Goal: Task Accomplishment & Management: Complete application form

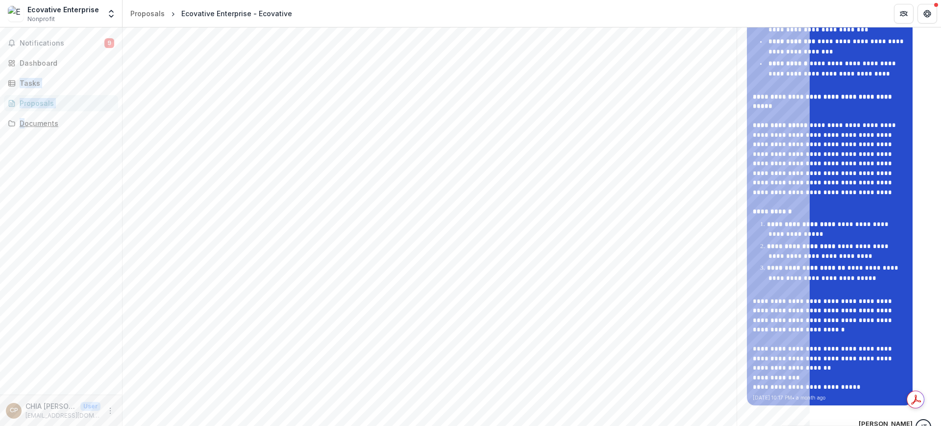
scroll to position [1532, 0]
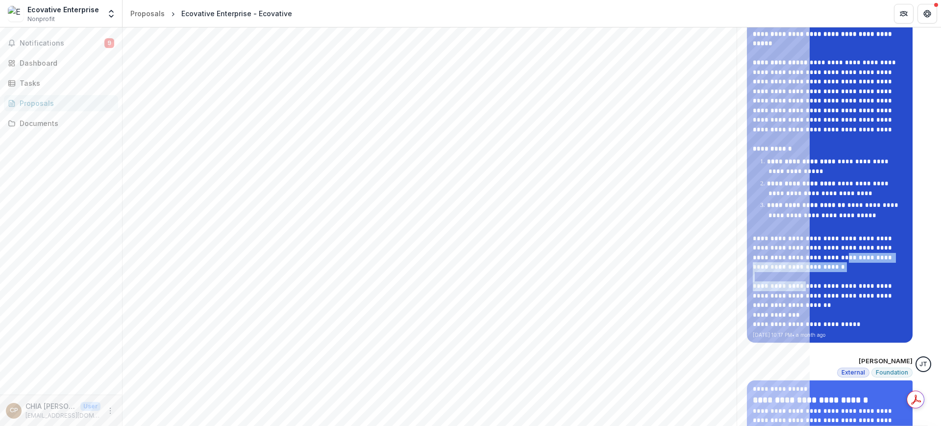
drag, startPoint x: 829, startPoint y: 239, endPoint x: 780, endPoint y: 178, distance: 78.9
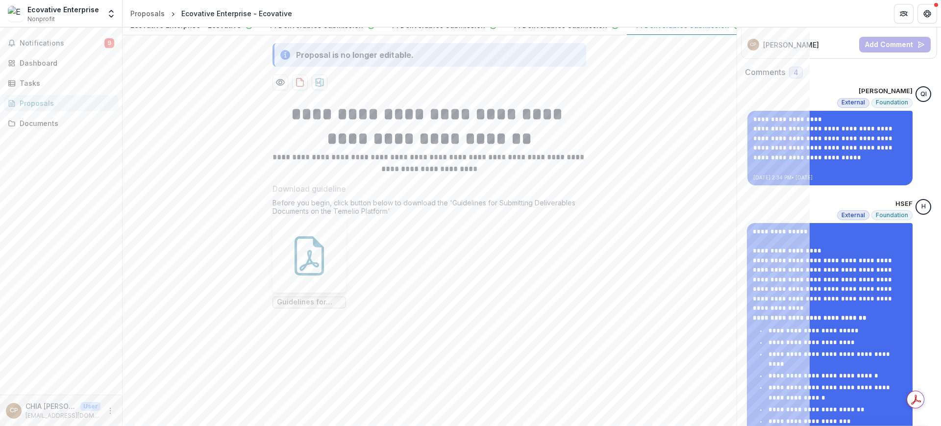
scroll to position [123, 0]
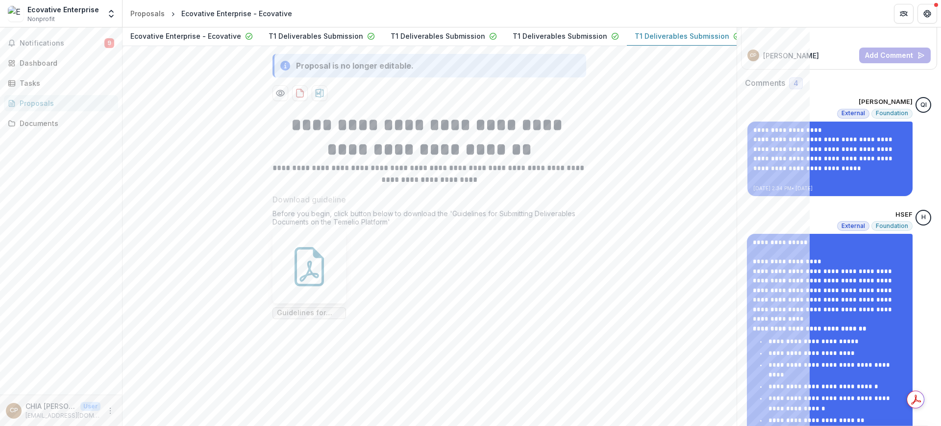
click at [663, 41] on p "T1 Deliverables Submission" at bounding box center [682, 36] width 95 height 10
drag, startPoint x: 681, startPoint y: 80, endPoint x: 670, endPoint y: 79, distance: 10.8
click at [670, 41] on p "T1 Deliverables Submission" at bounding box center [682, 36] width 95 height 10
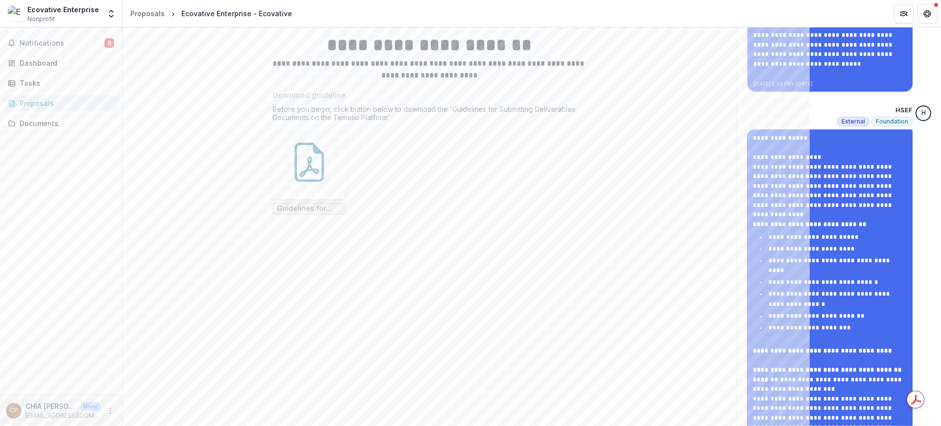
scroll to position [0, 0]
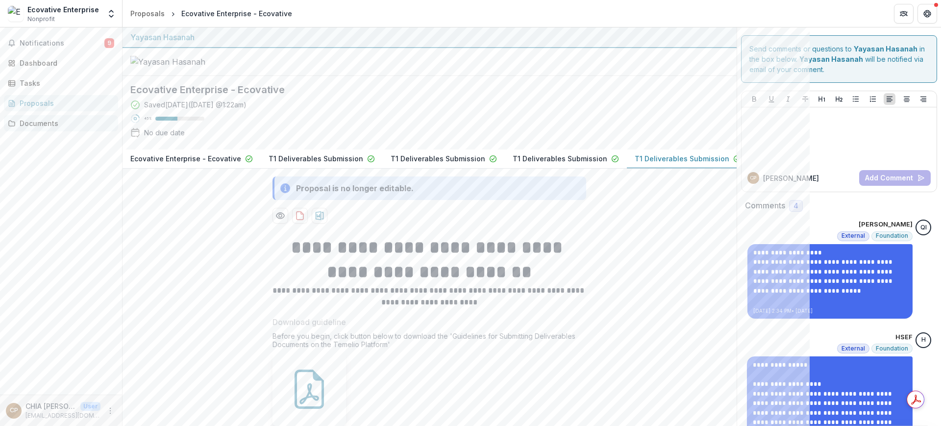
click at [53, 118] on div "Documents" at bounding box center [65, 123] width 91 height 10
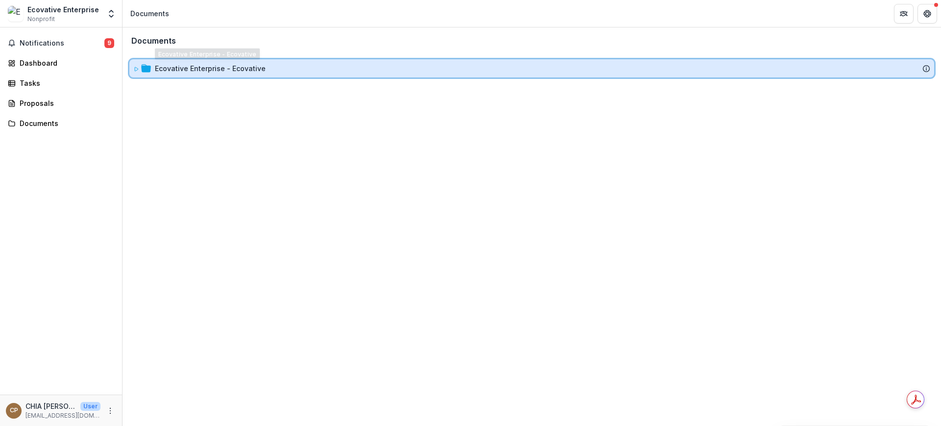
click at [151, 73] on div "Ecovative Enterprise - Ecovative" at bounding box center [531, 68] width 805 height 18
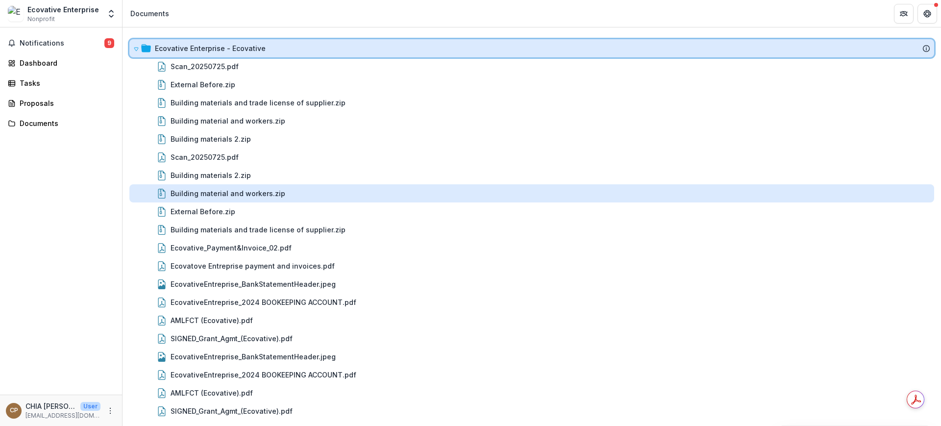
scroll to position [21, 0]
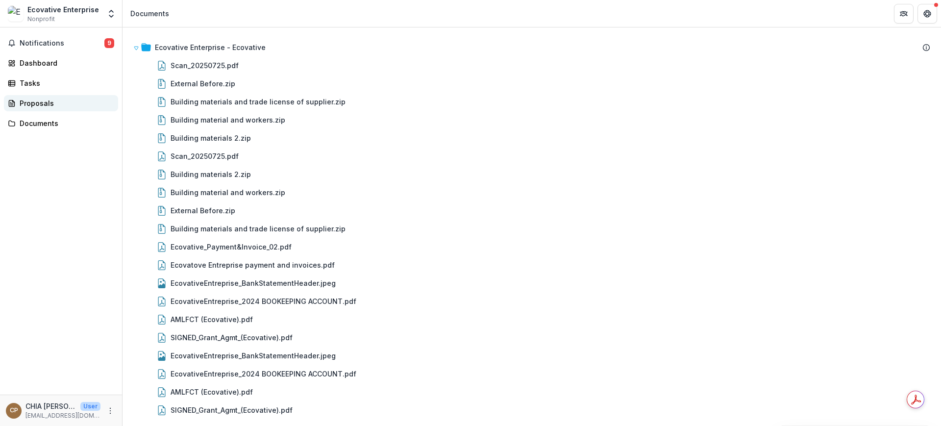
click at [30, 100] on div "Proposals" at bounding box center [65, 103] width 91 height 10
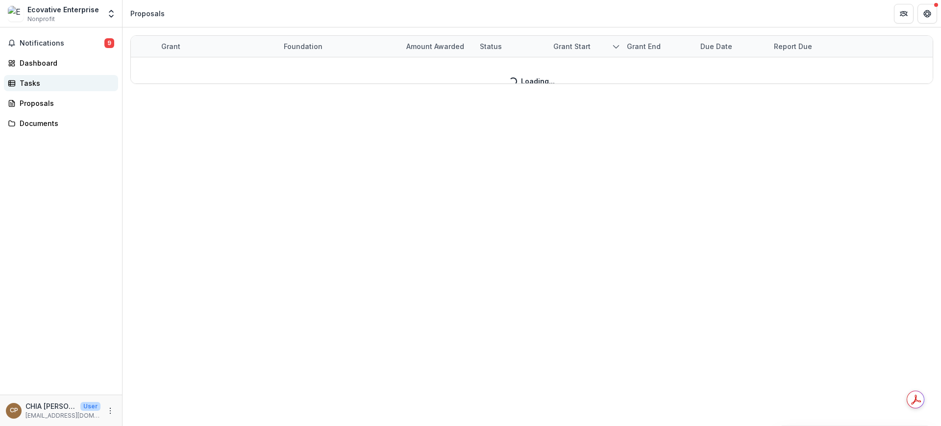
click at [35, 78] on div "Tasks" at bounding box center [65, 83] width 91 height 10
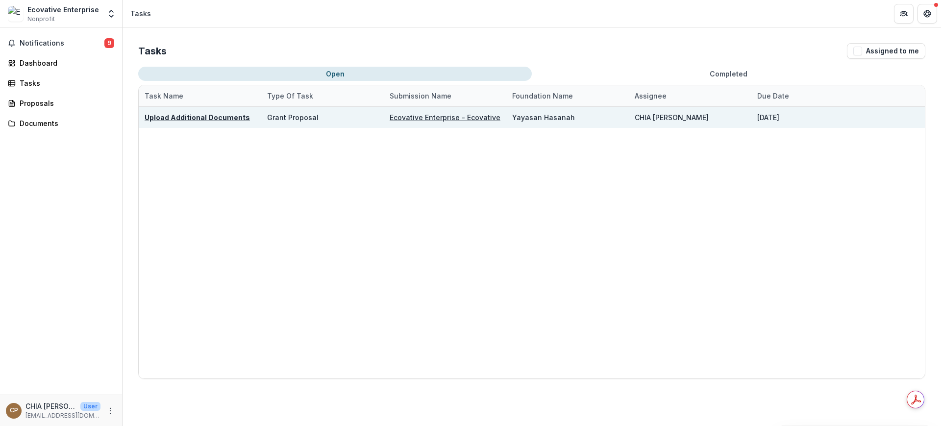
click at [195, 114] on u "Upload Additional Documents" at bounding box center [197, 117] width 105 height 8
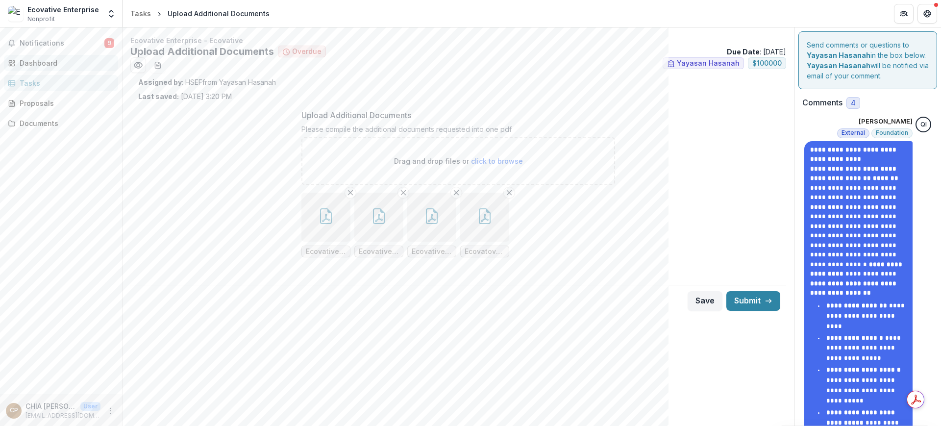
click at [77, 61] on div "Dashboard" at bounding box center [65, 63] width 91 height 10
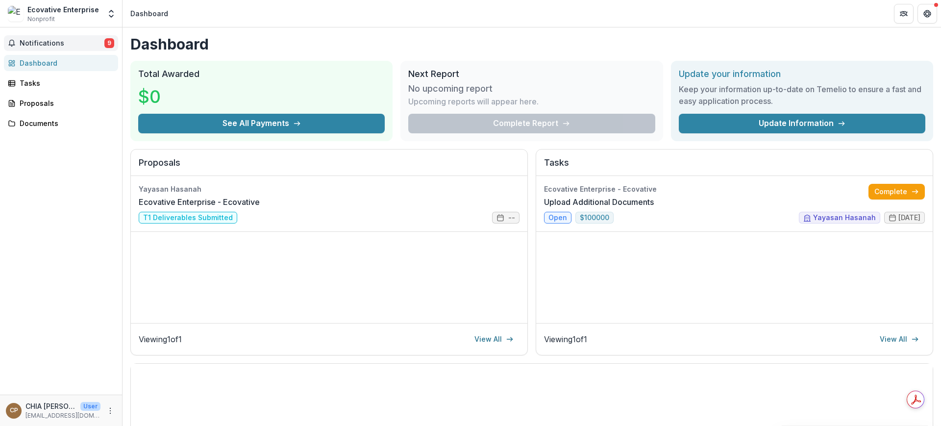
click at [47, 39] on span "Notifications" at bounding box center [62, 43] width 85 height 8
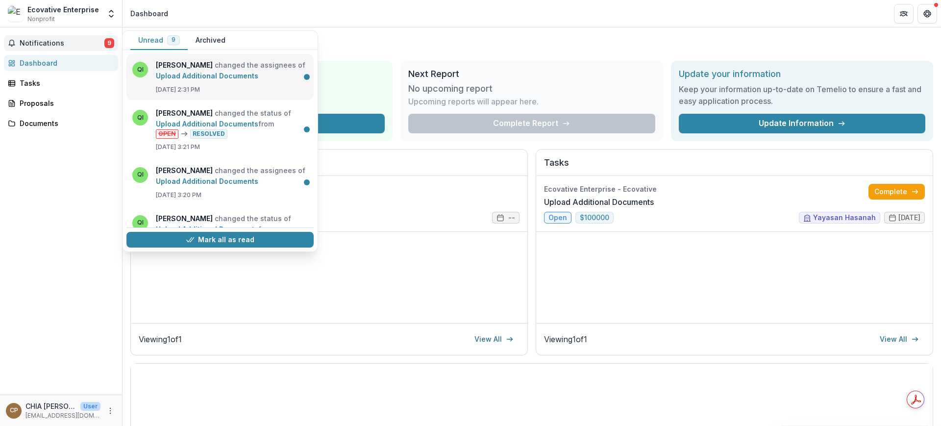
click at [258, 80] on link "Upload Additional Documents" at bounding box center [207, 76] width 102 height 8
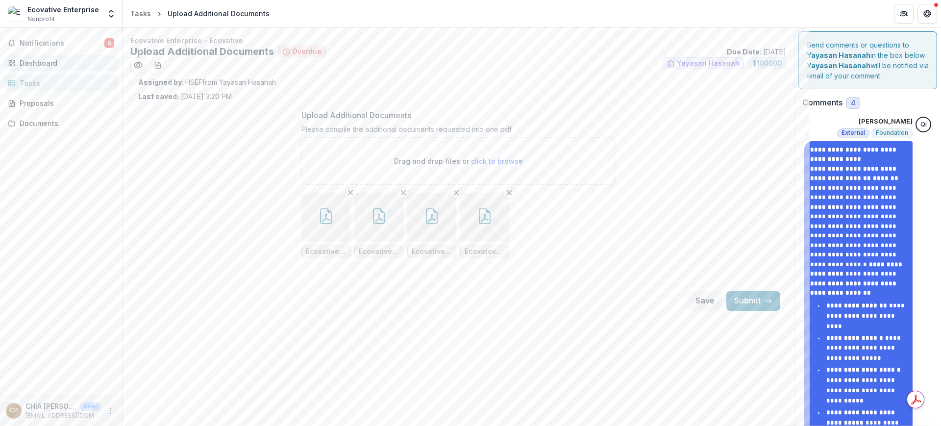
click at [51, 62] on div "Dashboard" at bounding box center [65, 63] width 91 height 10
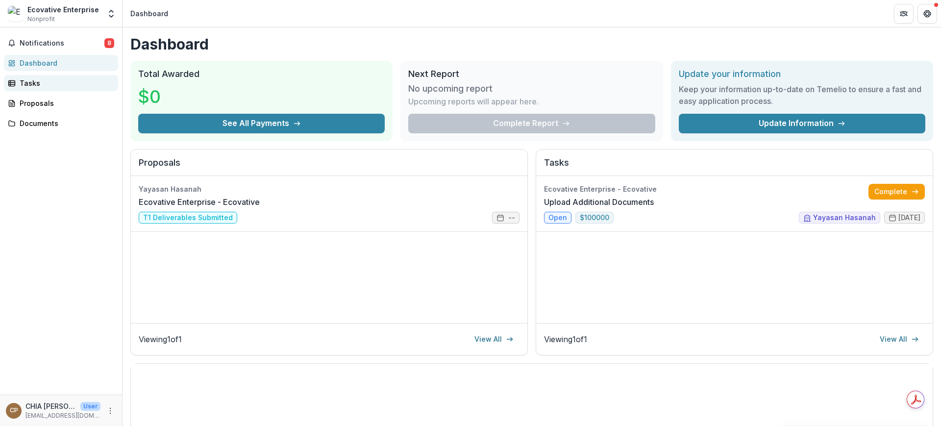
click at [50, 80] on div "Tasks" at bounding box center [65, 83] width 91 height 10
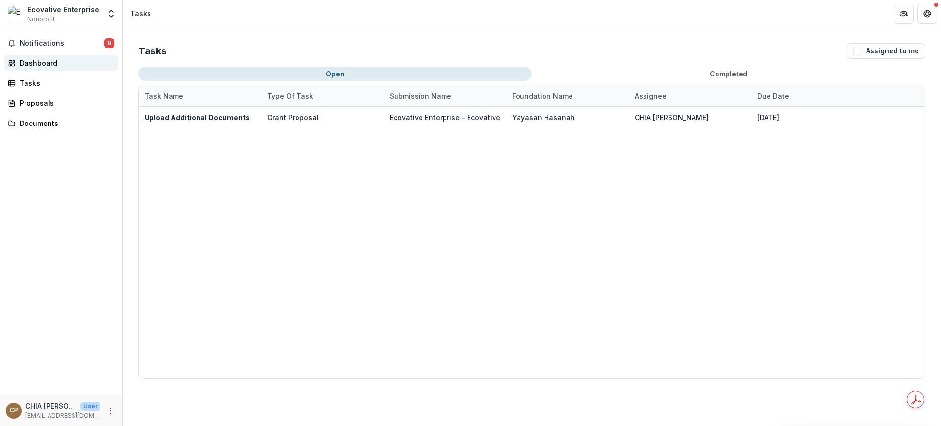
click at [51, 55] on link "Dashboard" at bounding box center [61, 63] width 114 height 16
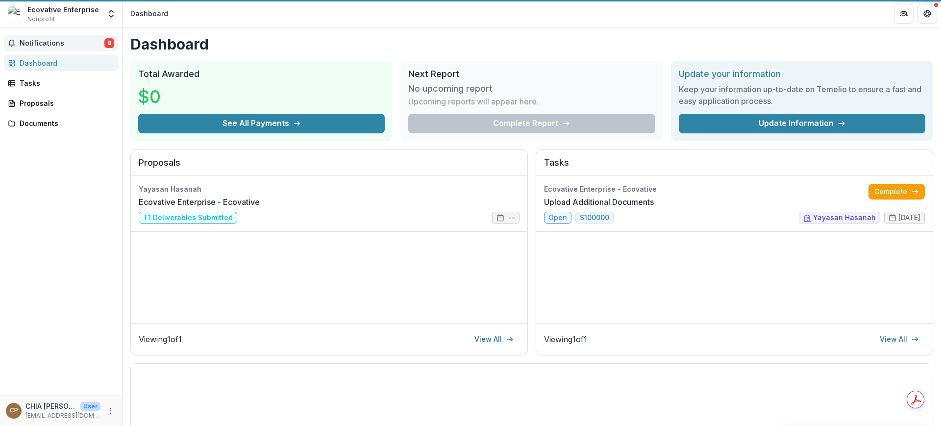
click at [49, 39] on span "Notifications" at bounding box center [62, 43] width 85 height 8
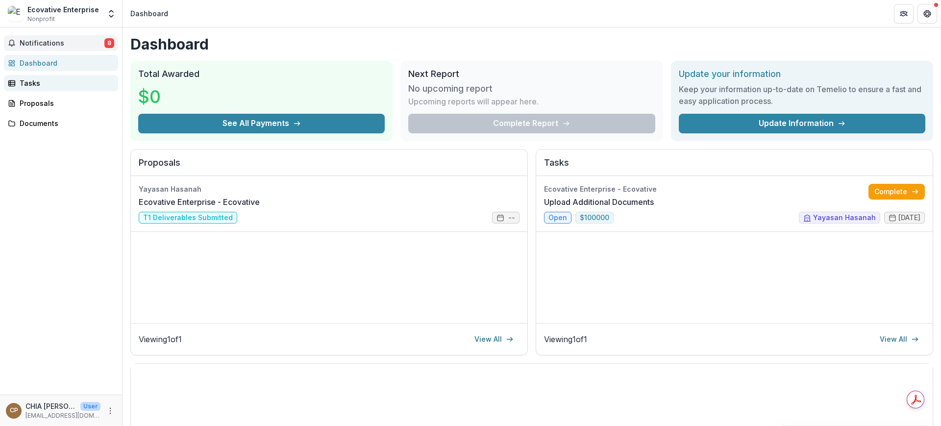
click at [55, 75] on link "Tasks" at bounding box center [61, 83] width 114 height 16
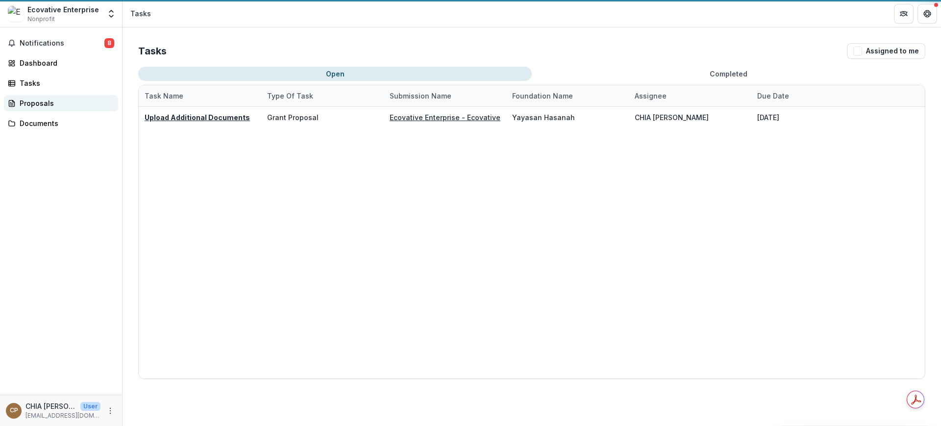
click at [54, 106] on div "Proposals" at bounding box center [65, 103] width 91 height 10
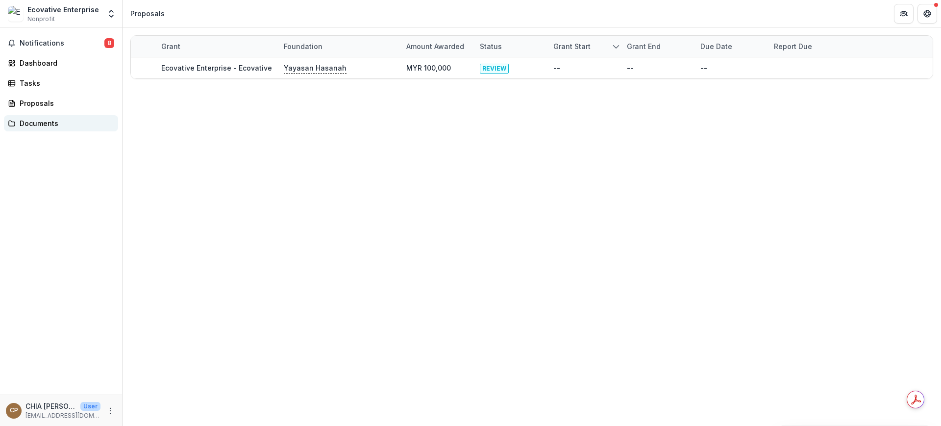
click at [54, 128] on div "Documents" at bounding box center [65, 123] width 91 height 10
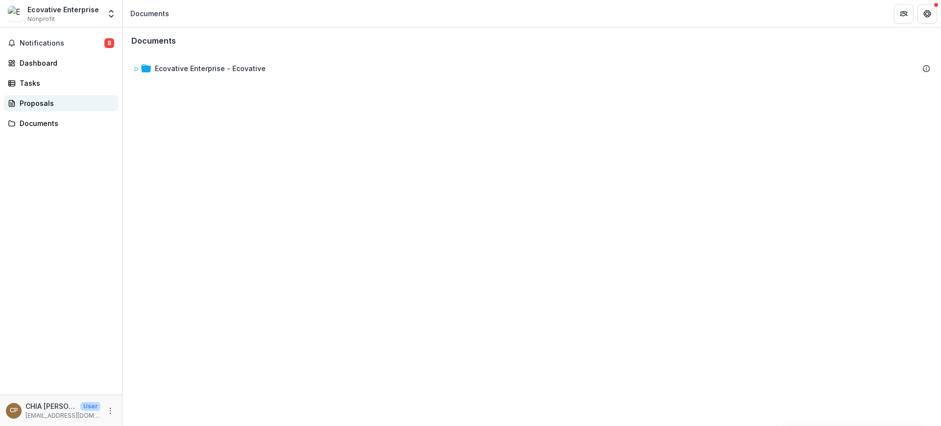
click at [42, 102] on div "Proposals" at bounding box center [65, 103] width 91 height 10
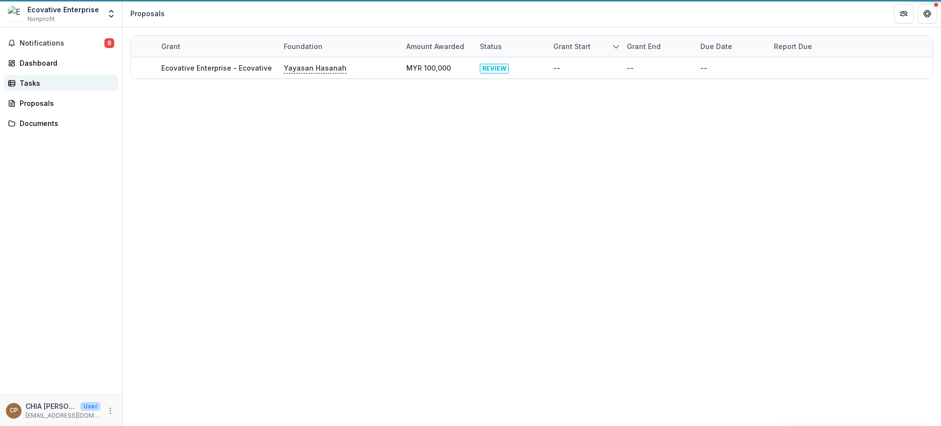
click at [35, 82] on div "Tasks" at bounding box center [65, 83] width 91 height 10
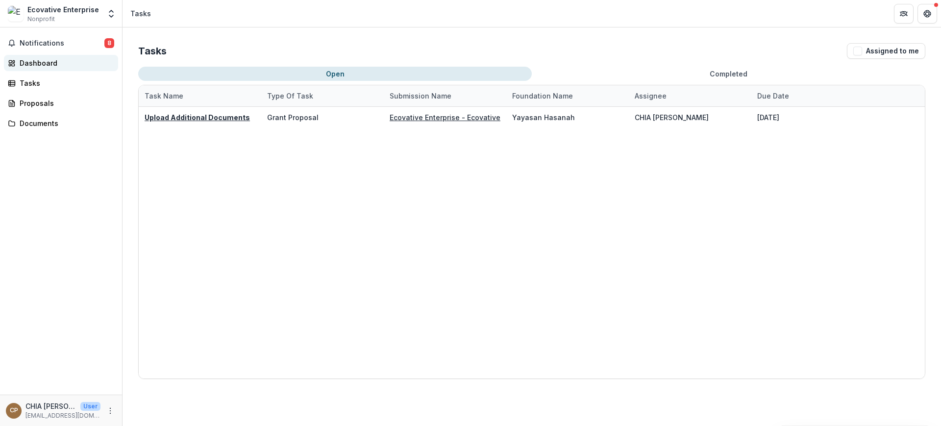
click at [41, 64] on div "Dashboard" at bounding box center [65, 63] width 91 height 10
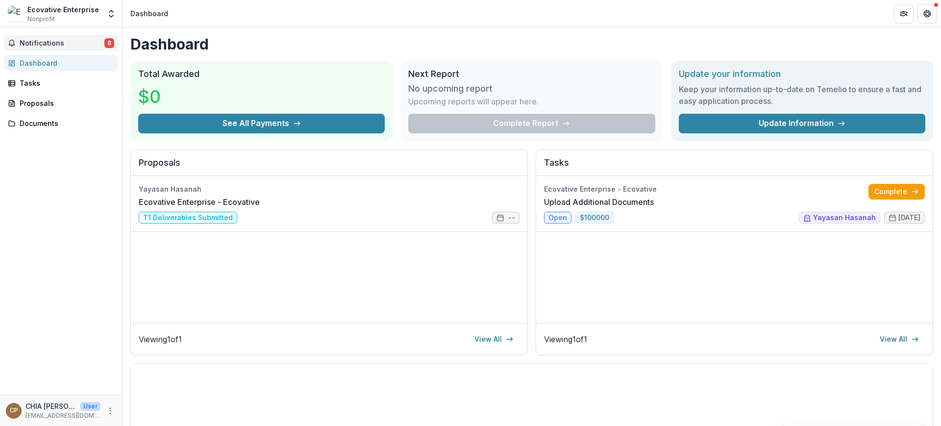
click at [44, 40] on span "Notifications" at bounding box center [62, 43] width 85 height 8
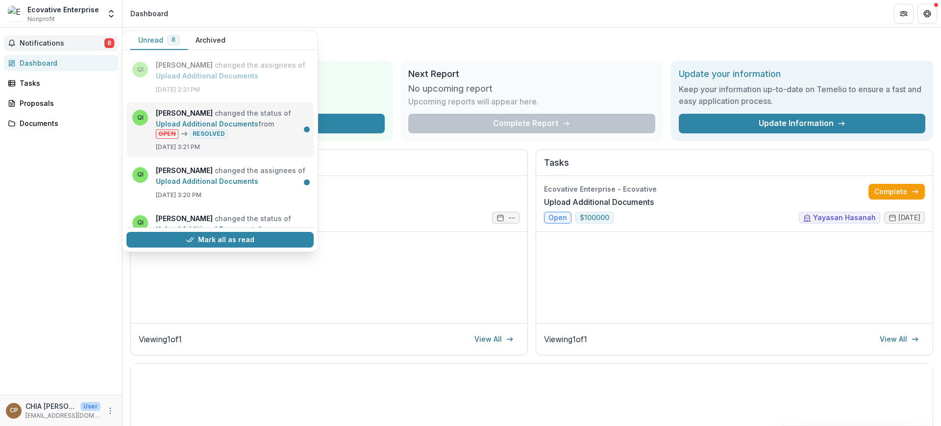
click at [209, 120] on link "Upload Additional Documents" at bounding box center [207, 124] width 102 height 8
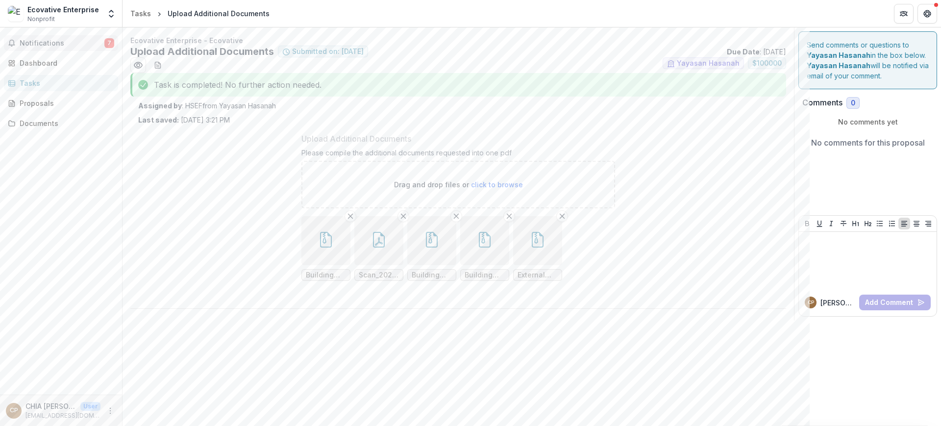
click at [76, 41] on span "Notifications" at bounding box center [62, 43] width 85 height 8
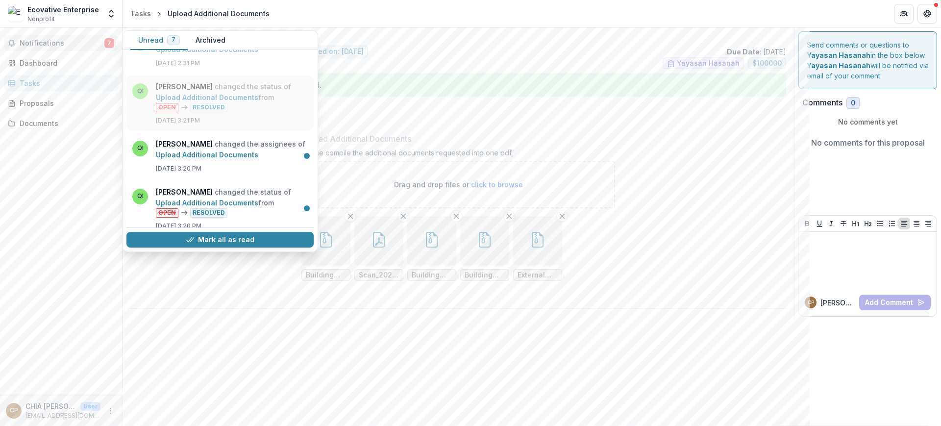
scroll to position [123, 0]
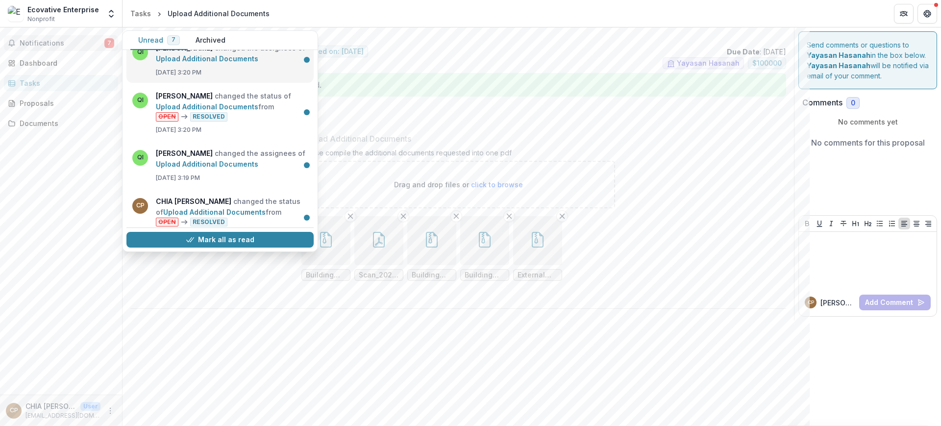
click at [230, 63] on link "Upload Additional Documents" at bounding box center [207, 58] width 102 height 8
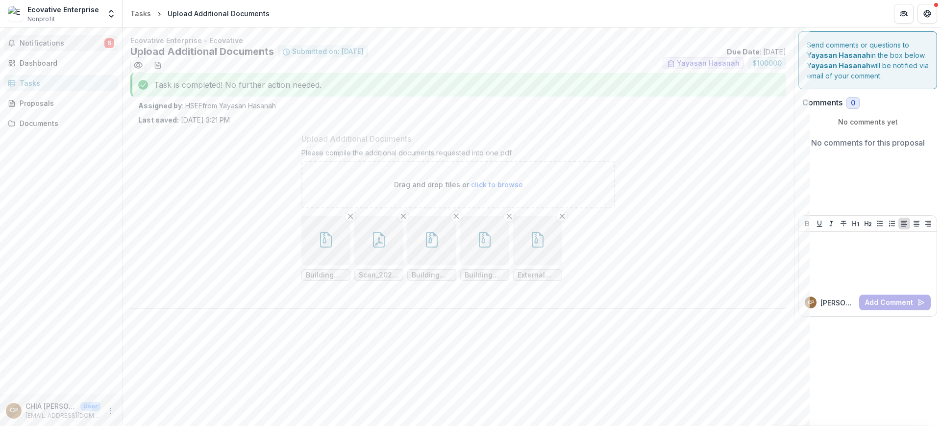
click at [62, 44] on span "Notifications" at bounding box center [62, 43] width 85 height 8
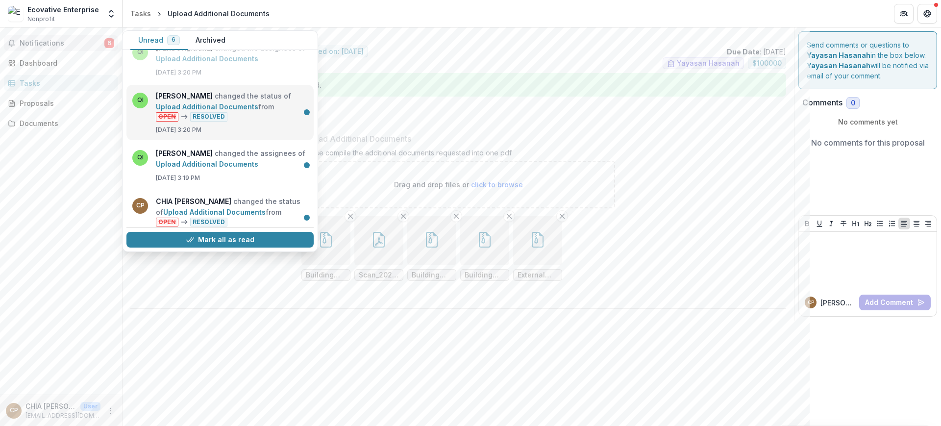
click at [226, 111] on link "Upload Additional Documents" at bounding box center [207, 106] width 102 height 8
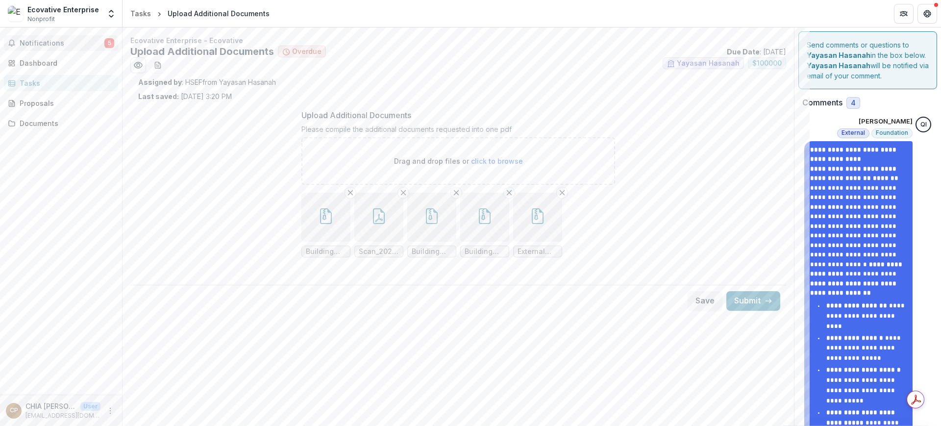
click at [93, 44] on span "Notifications" at bounding box center [62, 43] width 85 height 8
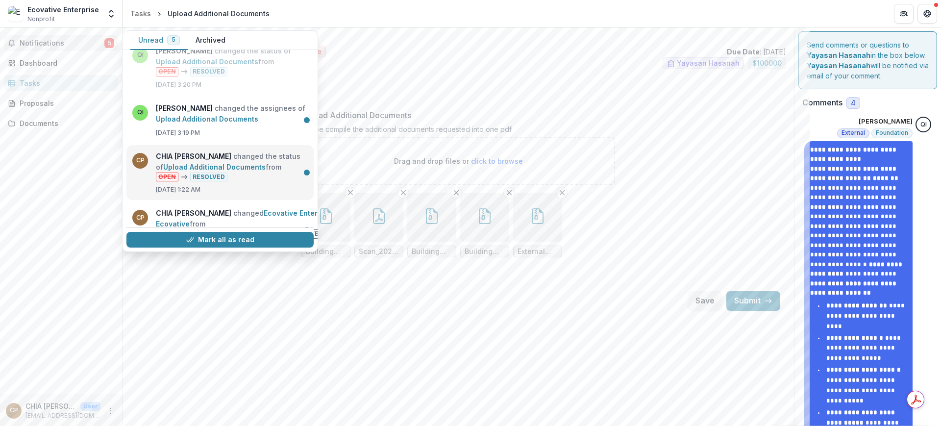
scroll to position [184, 0]
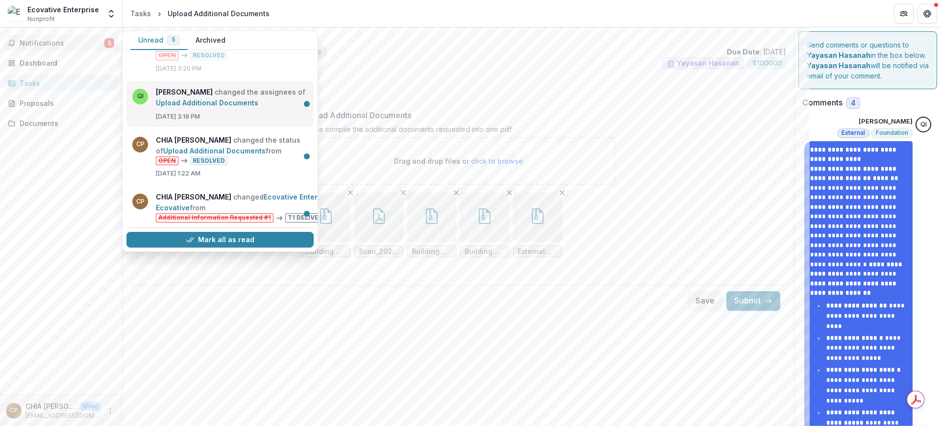
click at [226, 107] on link "Upload Additional Documents" at bounding box center [207, 103] width 102 height 8
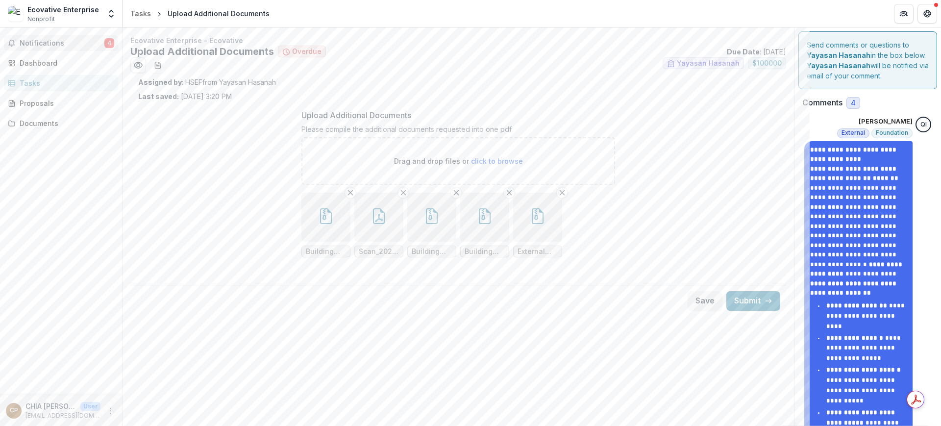
click at [81, 40] on span "Notifications" at bounding box center [62, 43] width 85 height 8
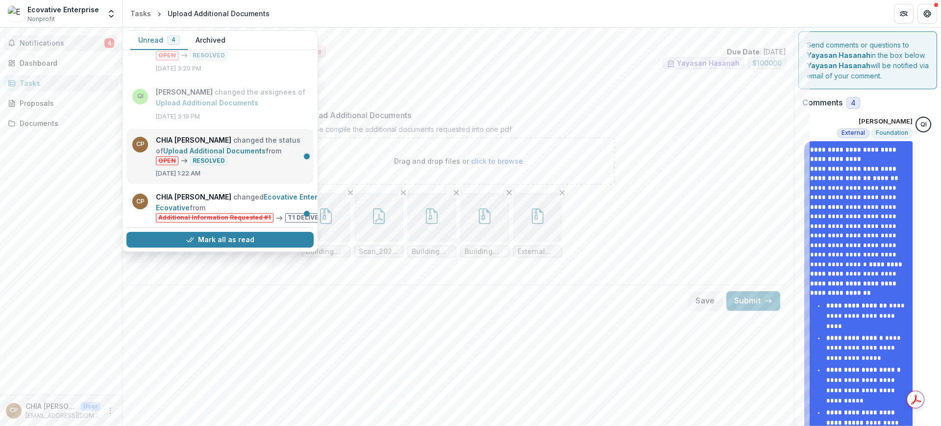
click at [228, 150] on link "Upload Additional Documents" at bounding box center [214, 151] width 102 height 8
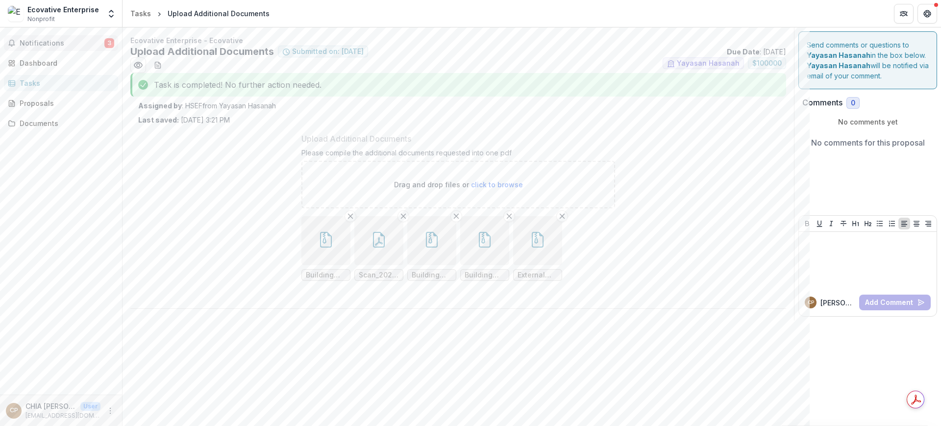
click at [75, 43] on span "Notifications" at bounding box center [62, 43] width 85 height 8
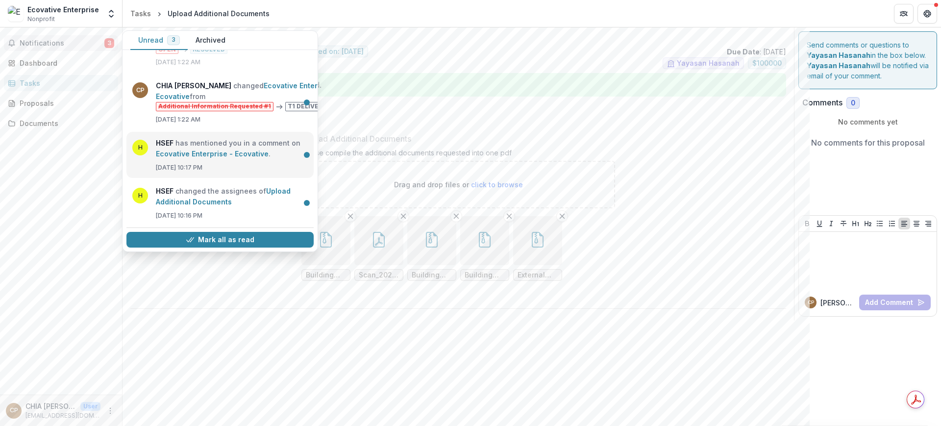
scroll to position [305, 0]
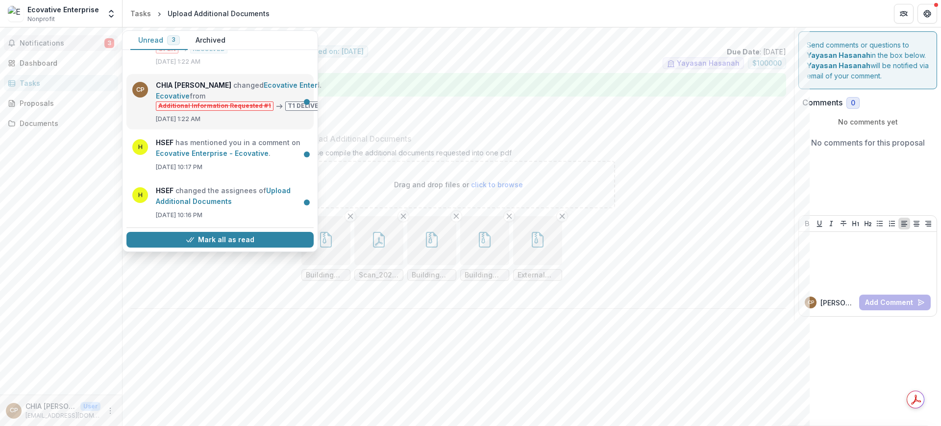
click at [226, 100] on link "Ecovative Enterprise - Ecovative" at bounding box center [248, 90] width 185 height 19
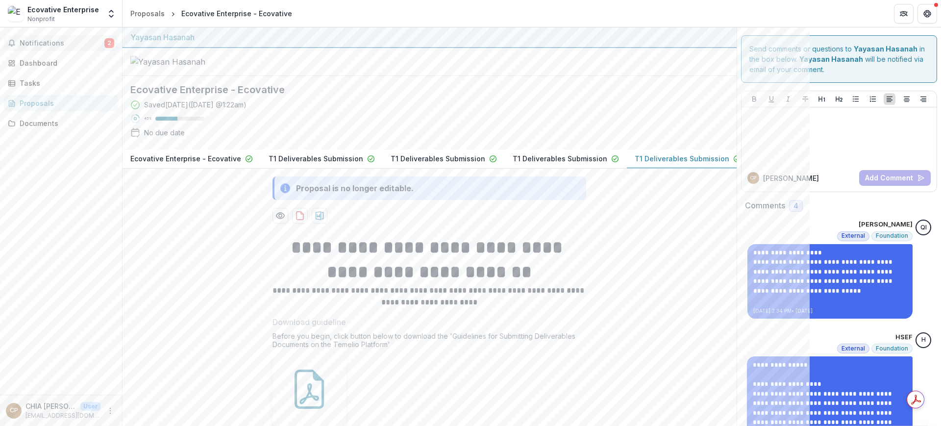
click at [66, 45] on span "Notifications" at bounding box center [62, 43] width 85 height 8
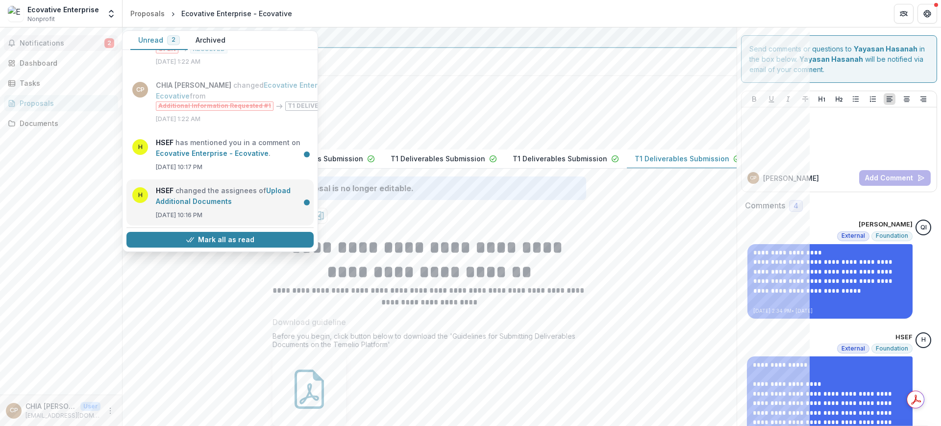
scroll to position [305, 0]
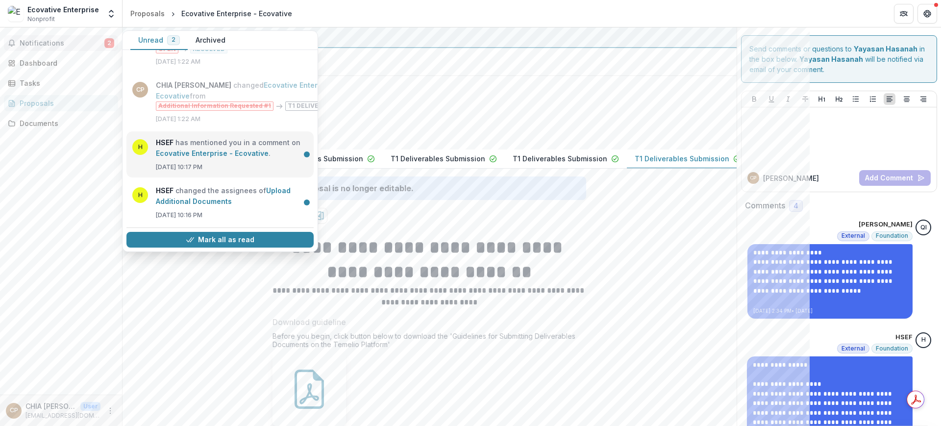
click at [258, 157] on link "Ecovative Enterprise - Ecovative" at bounding box center [212, 153] width 113 height 8
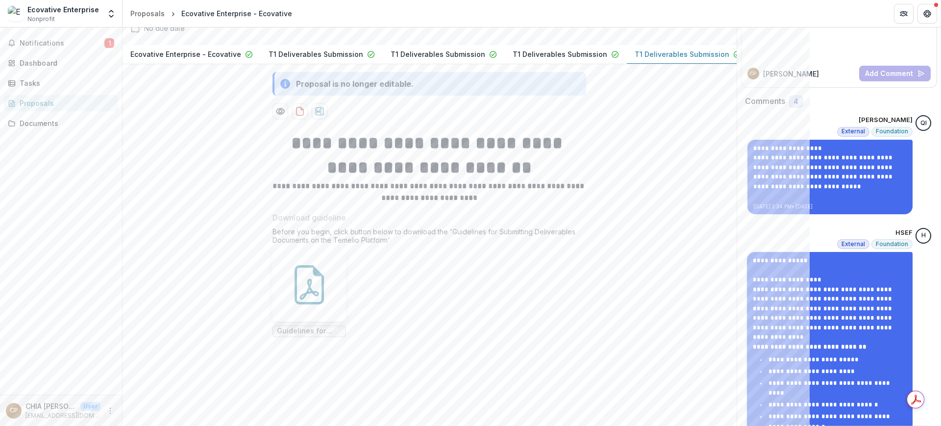
scroll to position [61, 0]
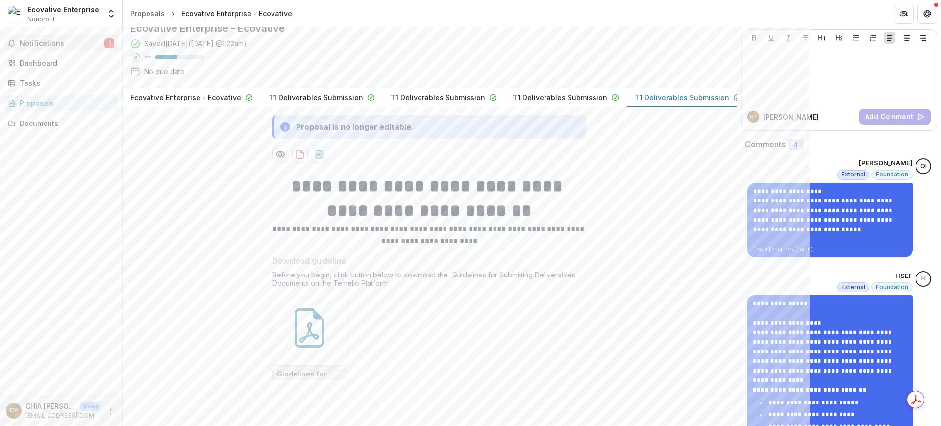
click at [55, 41] on span "Notifications" at bounding box center [62, 43] width 85 height 8
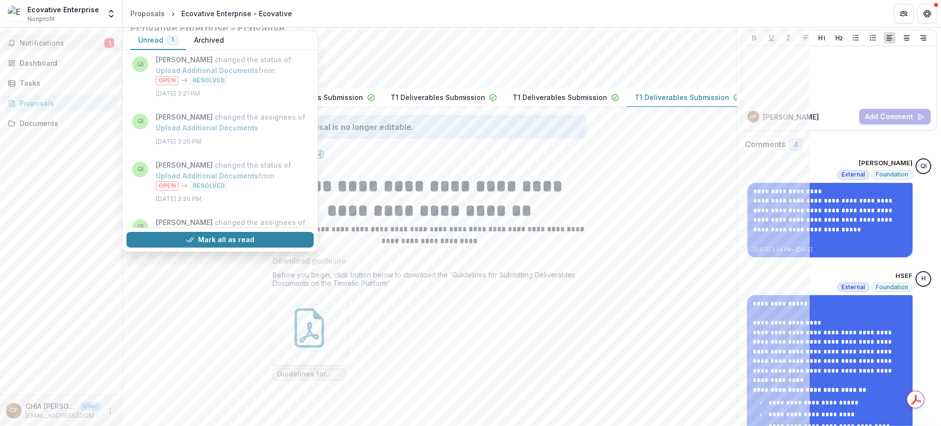
scroll to position [305, 0]
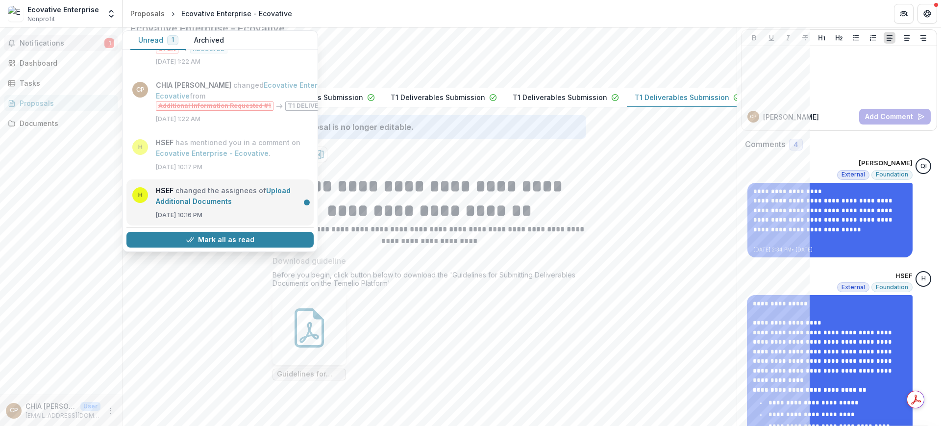
click at [249, 193] on link "Upload Additional Documents" at bounding box center [223, 195] width 135 height 19
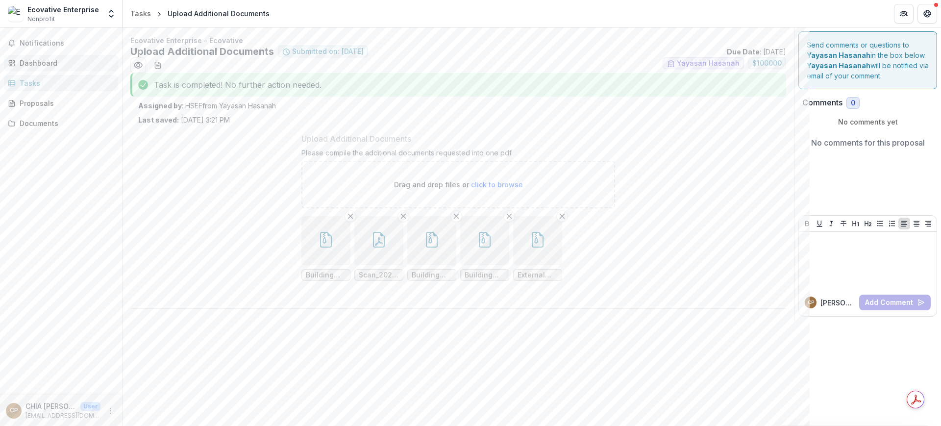
click at [48, 65] on div "Dashboard" at bounding box center [65, 63] width 91 height 10
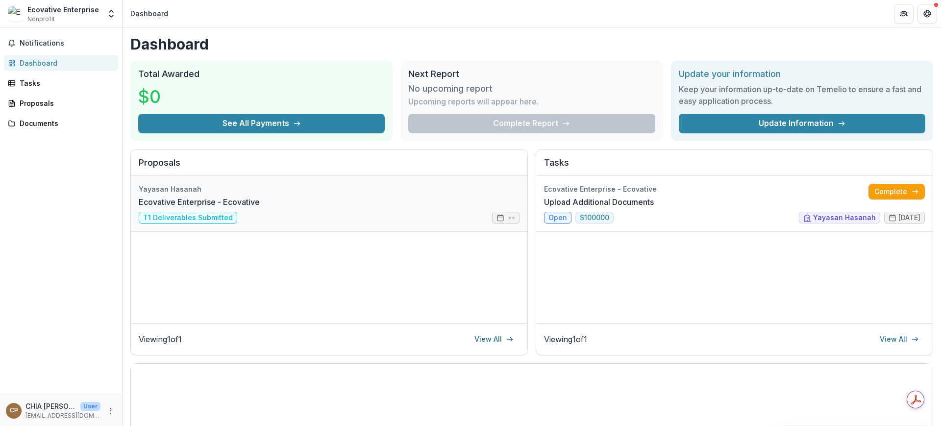
click at [260, 208] on link "Ecovative Enterprise - Ecovative" at bounding box center [199, 202] width 121 height 12
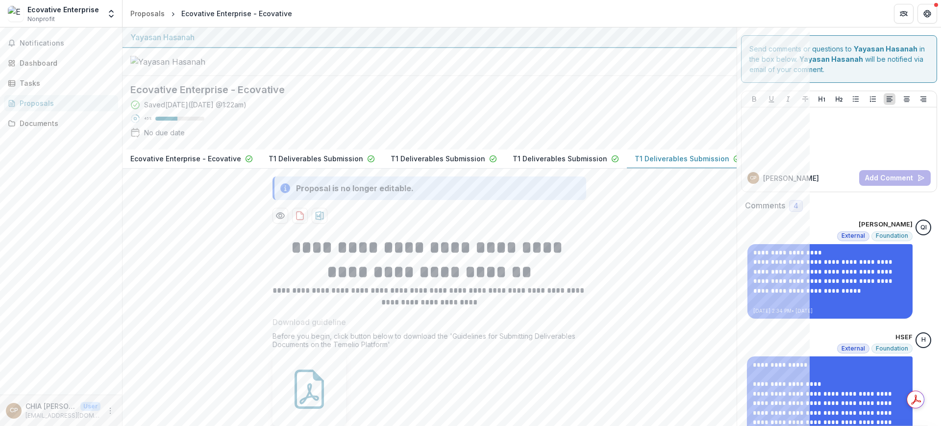
click at [663, 164] on p "T1 Deliverables Submission" at bounding box center [682, 158] width 95 height 10
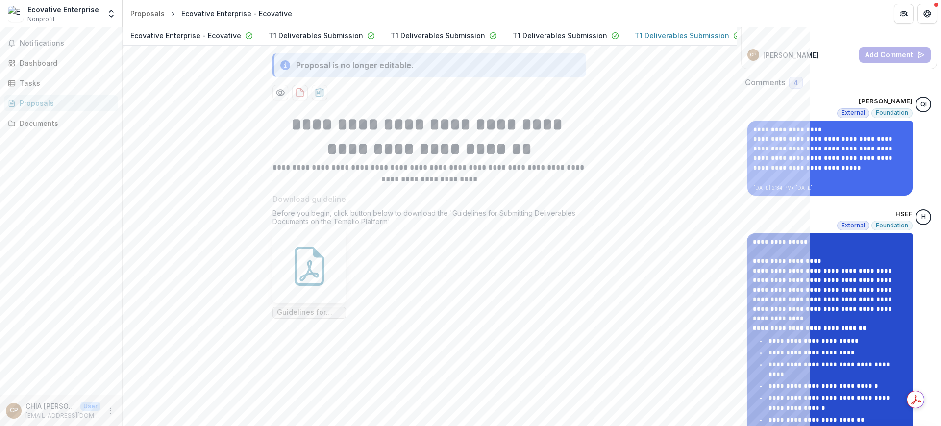
scroll to position [123, 0]
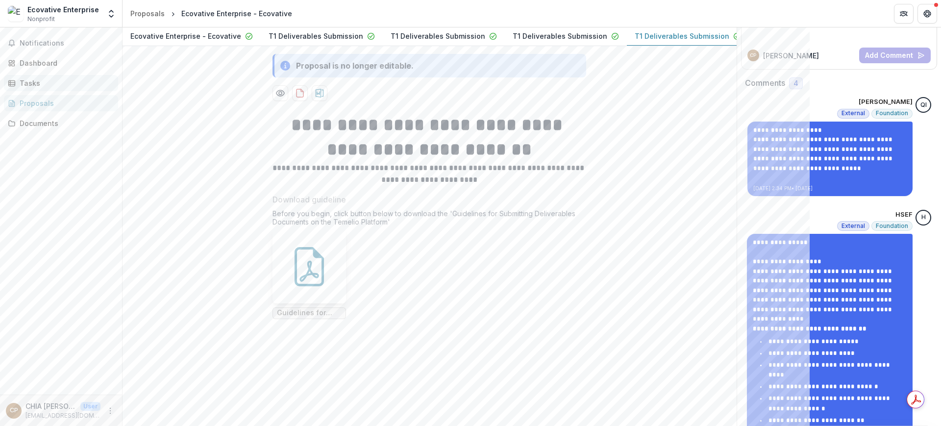
click at [52, 79] on div "Tasks" at bounding box center [65, 83] width 91 height 10
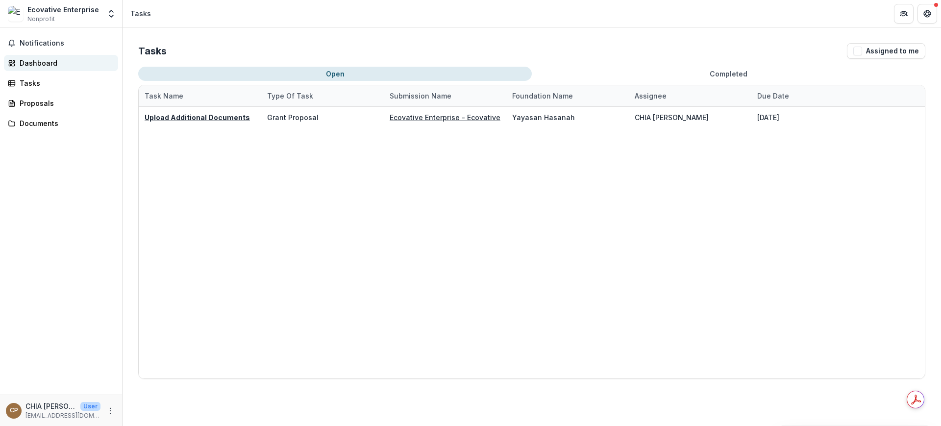
click at [43, 64] on div "Dashboard" at bounding box center [65, 63] width 91 height 10
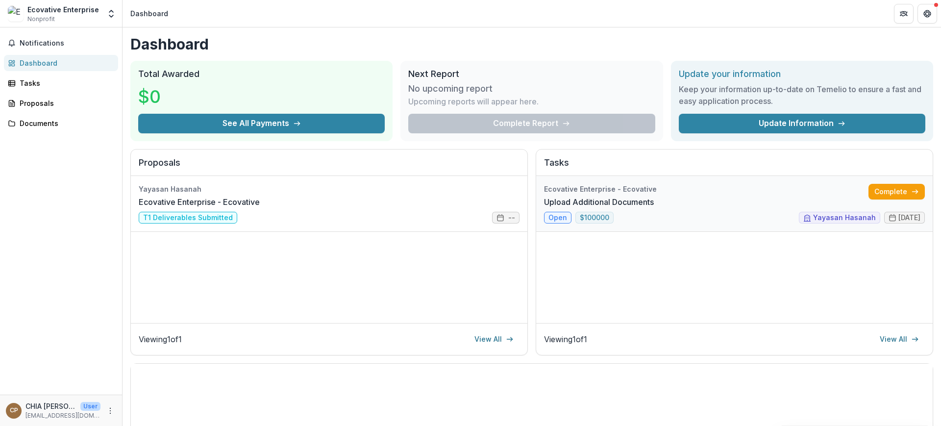
click at [654, 198] on link "Upload Additional Documents" at bounding box center [599, 202] width 110 height 12
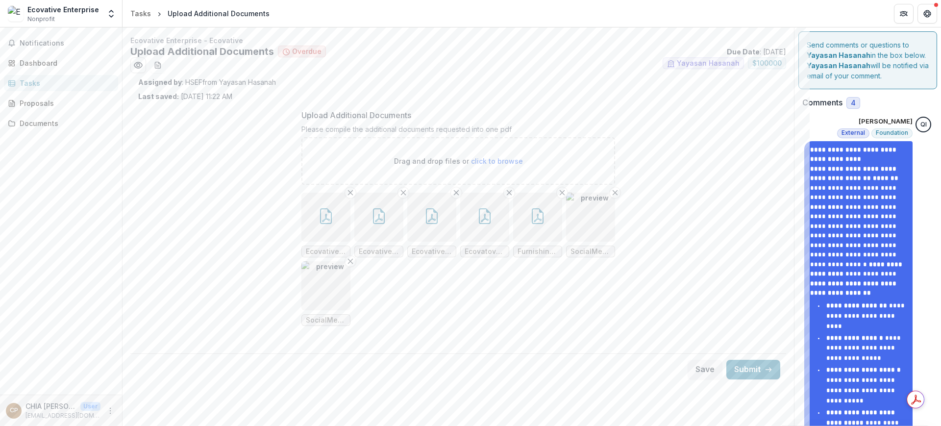
click at [640, 339] on div "Upload Additional Documents Please compile the additional documents requested i…" at bounding box center [458, 226] width 640 height 248
drag, startPoint x: 127, startPoint y: 49, endPoint x: 274, endPoint y: 54, distance: 146.7
click at [274, 54] on div "Ecovative Enterprise - Ecovative Upload Additional Documents Overdue Due Date :…" at bounding box center [459, 210] width 672 height 350
copy h2 "Upload Additional Documents"
click at [757, 368] on button "Submit" at bounding box center [754, 370] width 54 height 20
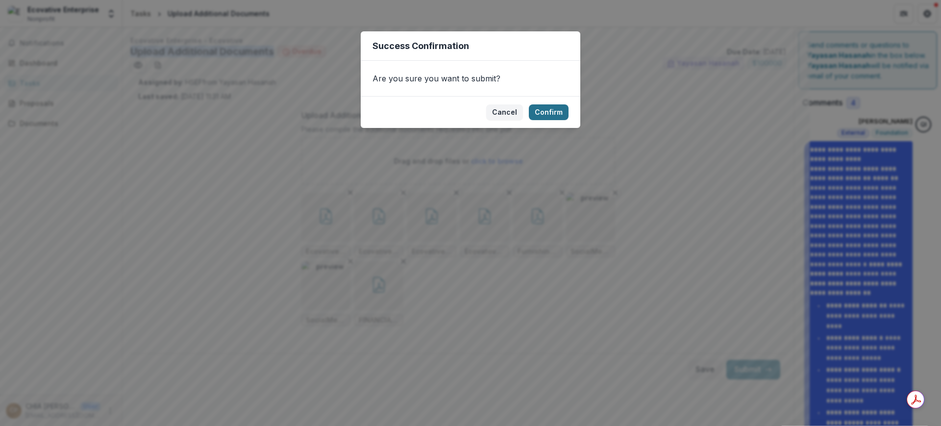
click at [547, 108] on button "Confirm" at bounding box center [549, 112] width 40 height 16
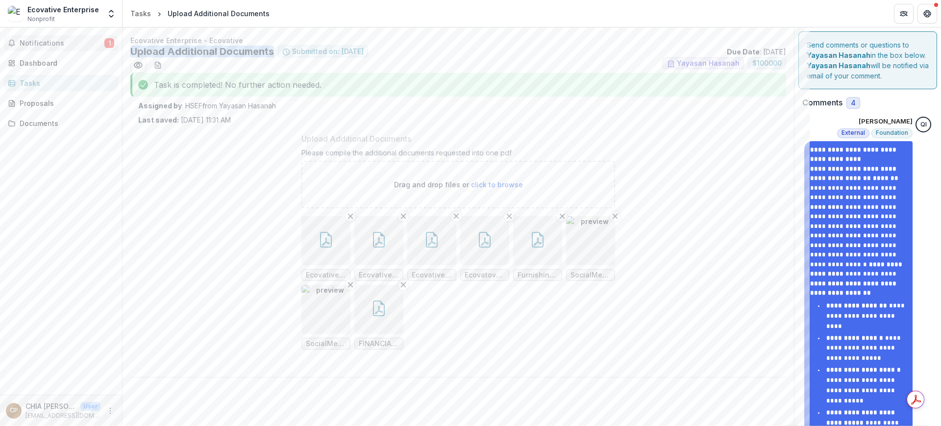
click at [43, 40] on span "Notifications" at bounding box center [62, 43] width 85 height 8
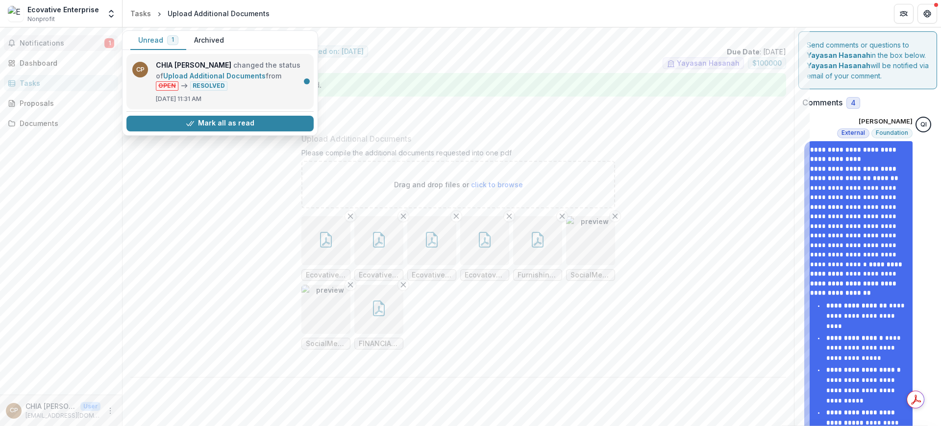
click at [205, 72] on link "Upload Additional Documents" at bounding box center [214, 76] width 102 height 8
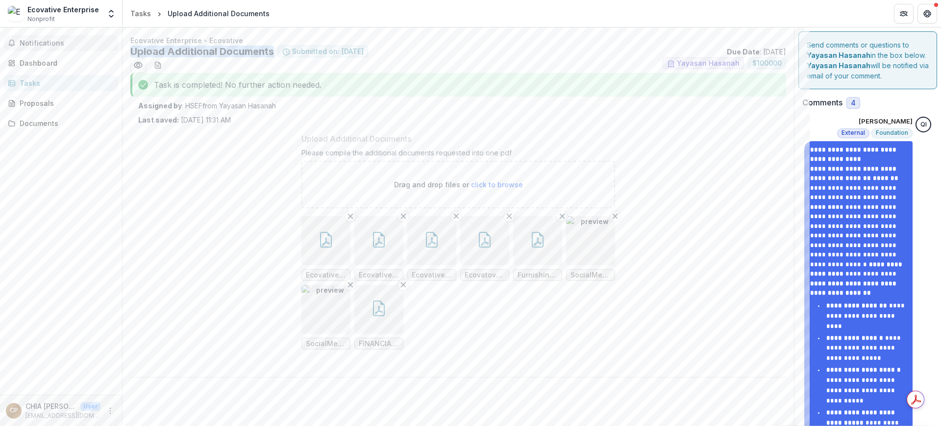
click at [16, 39] on button "Notifications" at bounding box center [61, 43] width 114 height 16
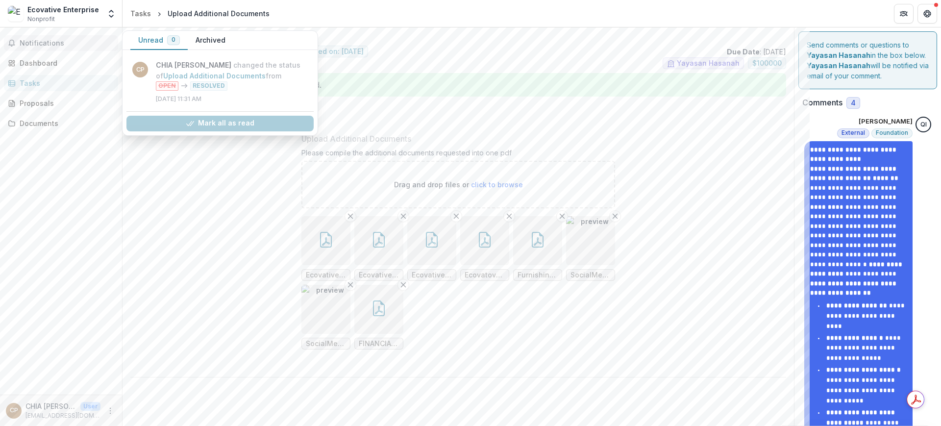
click at [31, 41] on span "Notifications" at bounding box center [67, 43] width 95 height 8
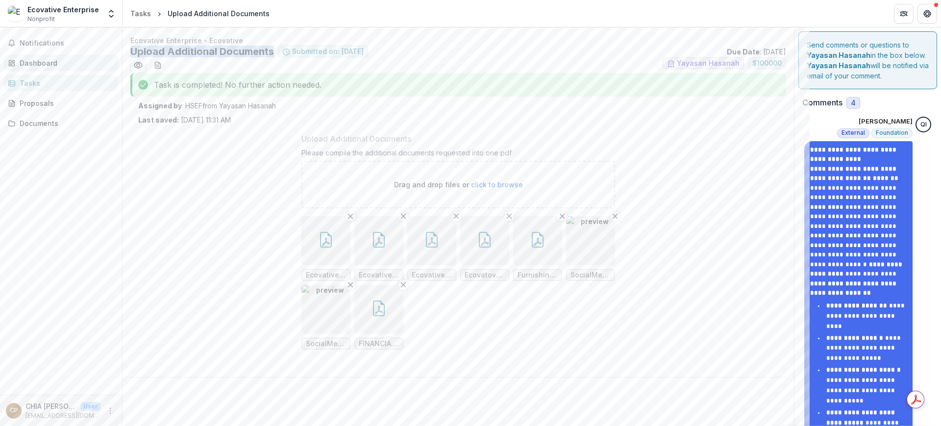
click at [37, 61] on div "Dashboard" at bounding box center [65, 63] width 91 height 10
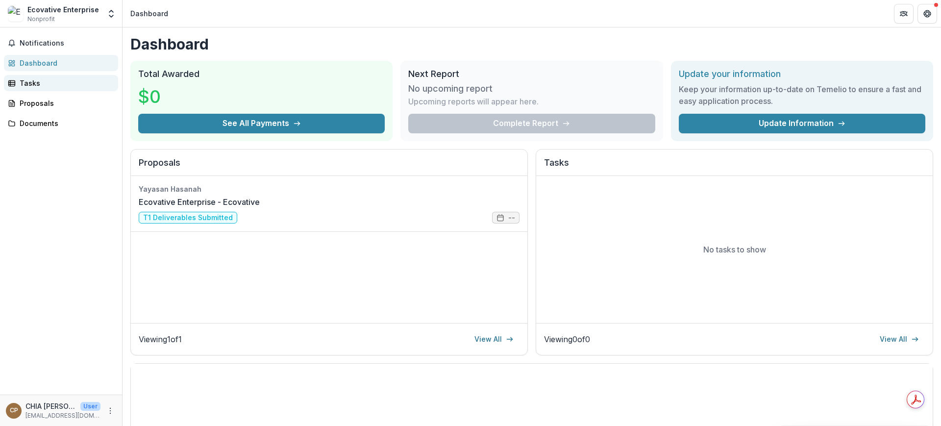
click at [60, 79] on div "Tasks" at bounding box center [65, 83] width 91 height 10
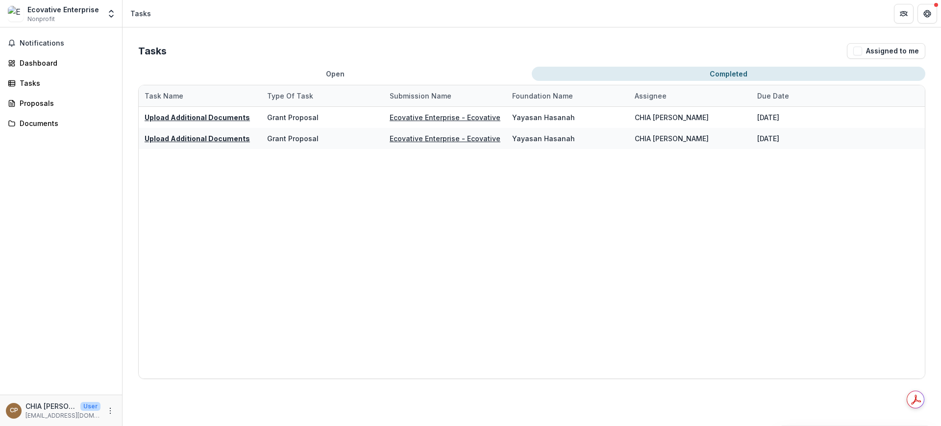
click at [773, 74] on button "Completed" at bounding box center [729, 74] width 394 height 14
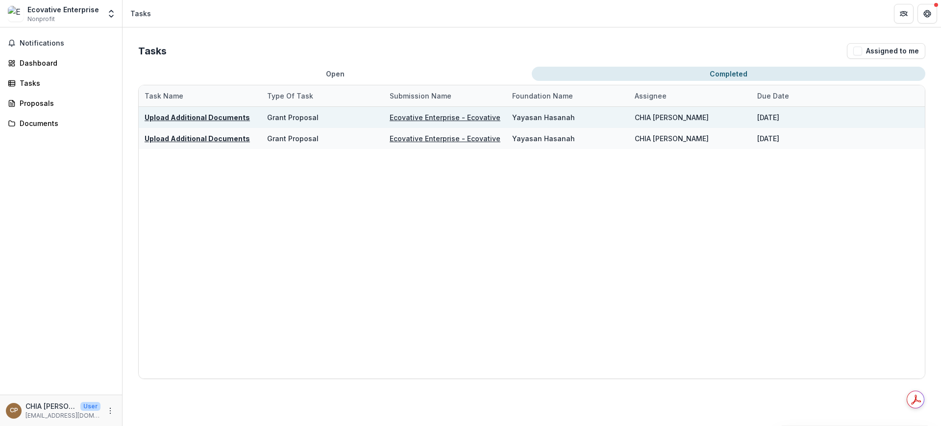
click at [716, 116] on div "CHIA [PERSON_NAME]" at bounding box center [690, 117] width 111 height 21
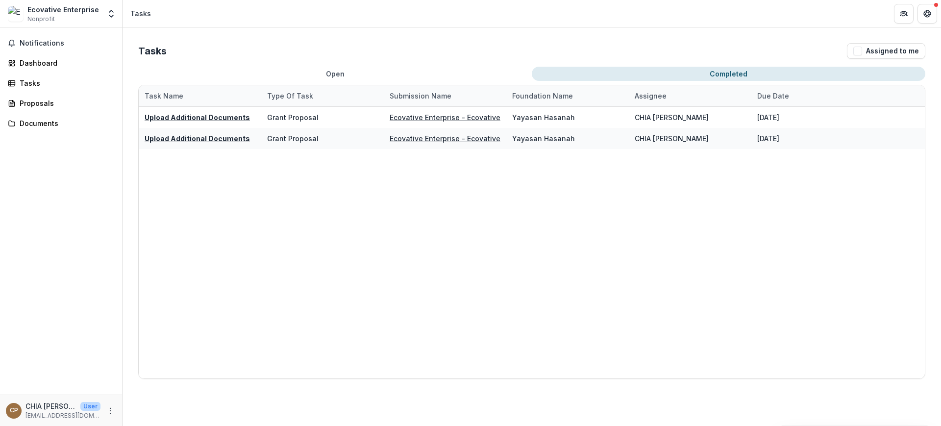
click at [81, 10] on div "Ecovative Enterprise" at bounding box center [63, 9] width 72 height 10
click at [62, 49] on button "Notifications" at bounding box center [61, 43] width 114 height 16
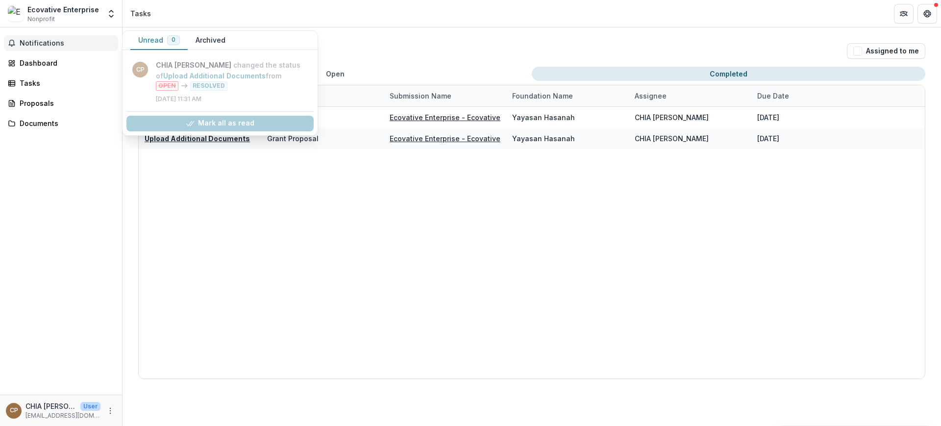
click at [200, 42] on button "Archived" at bounding box center [211, 40] width 46 height 19
click at [157, 39] on button "Unread 0" at bounding box center [158, 40] width 57 height 19
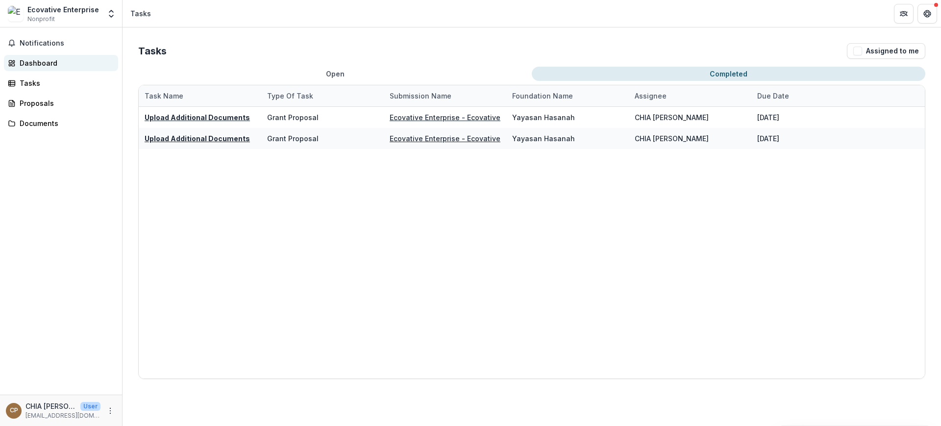
click at [46, 60] on div "Dashboard" at bounding box center [65, 63] width 91 height 10
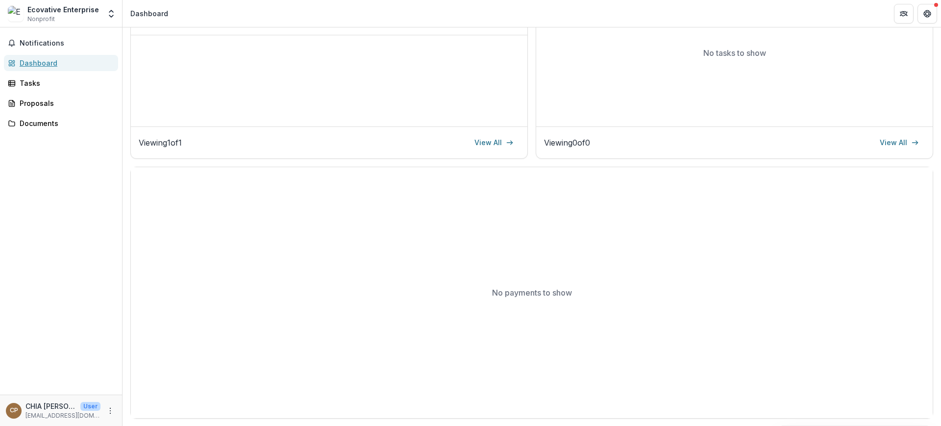
scroll to position [197, 0]
click at [70, 60] on div "Dashboard" at bounding box center [65, 63] width 91 height 10
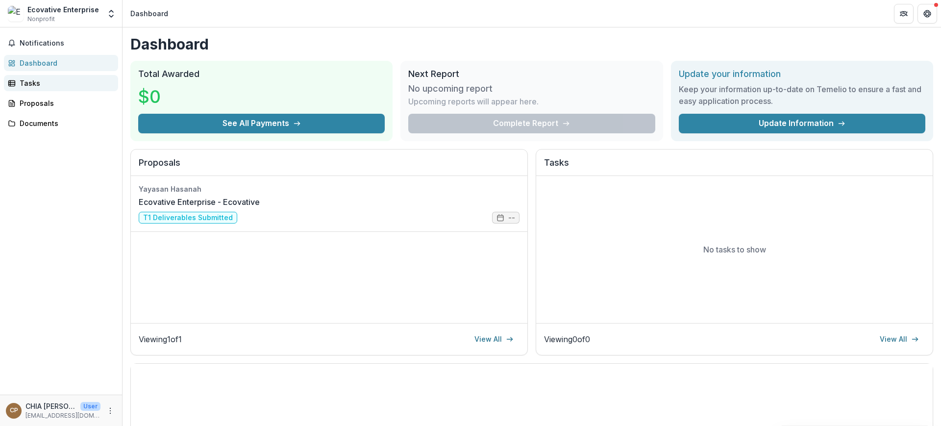
click at [39, 88] on div "Tasks" at bounding box center [65, 83] width 91 height 10
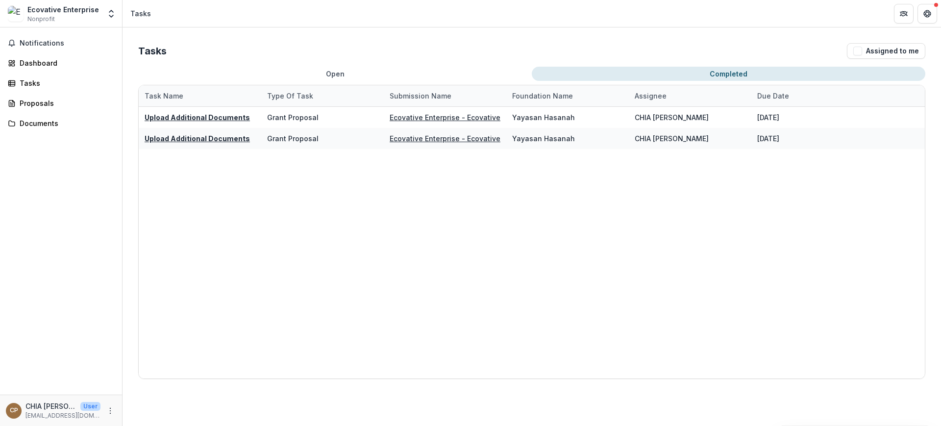
click at [736, 73] on button "Completed" at bounding box center [729, 74] width 394 height 14
click at [336, 70] on button "Open" at bounding box center [335, 74] width 394 height 14
click at [728, 67] on button "Completed" at bounding box center [729, 74] width 394 height 14
click at [339, 81] on div "Open Completed No tasks available Task Name Type of Task Submission Name Founda…" at bounding box center [531, 223] width 787 height 312
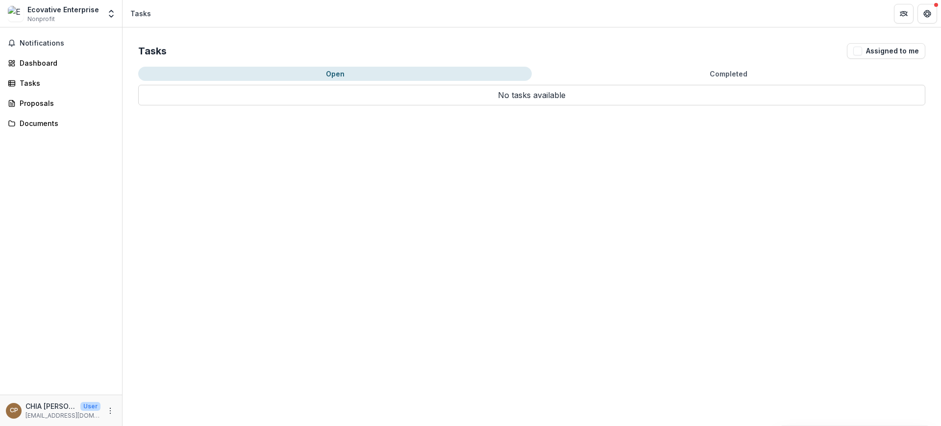
click at [341, 73] on button "Open" at bounding box center [335, 74] width 394 height 14
click at [17, 82] on link "Tasks" at bounding box center [61, 83] width 114 height 16
click at [721, 73] on button "Completed" at bounding box center [729, 74] width 394 height 14
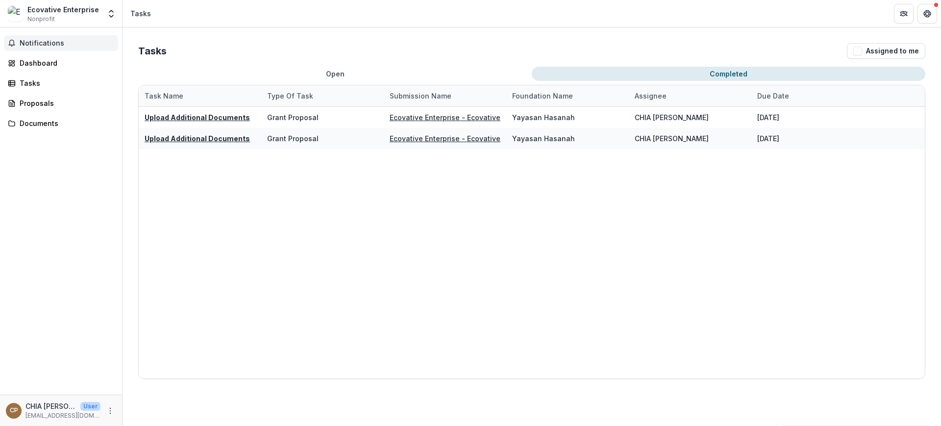
click at [66, 49] on button "Notifications" at bounding box center [61, 43] width 114 height 16
click at [55, 61] on div "Dashboard" at bounding box center [65, 63] width 91 height 10
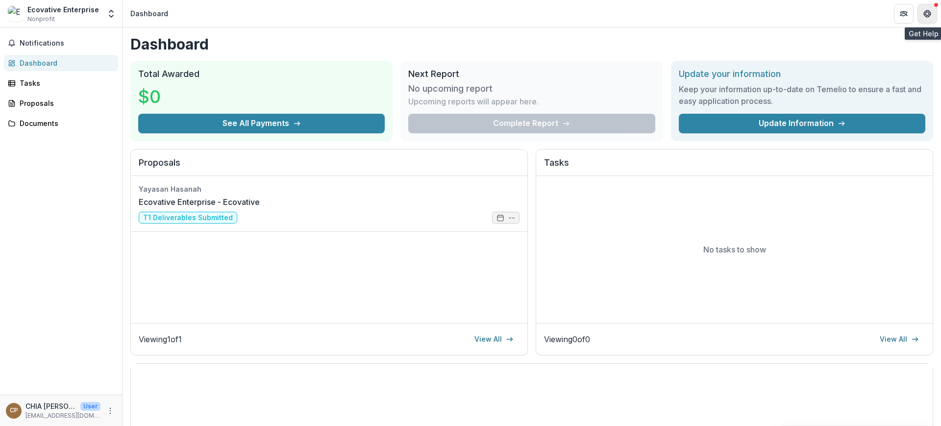
click at [810, 11] on button "Get Help" at bounding box center [928, 14] width 20 height 20
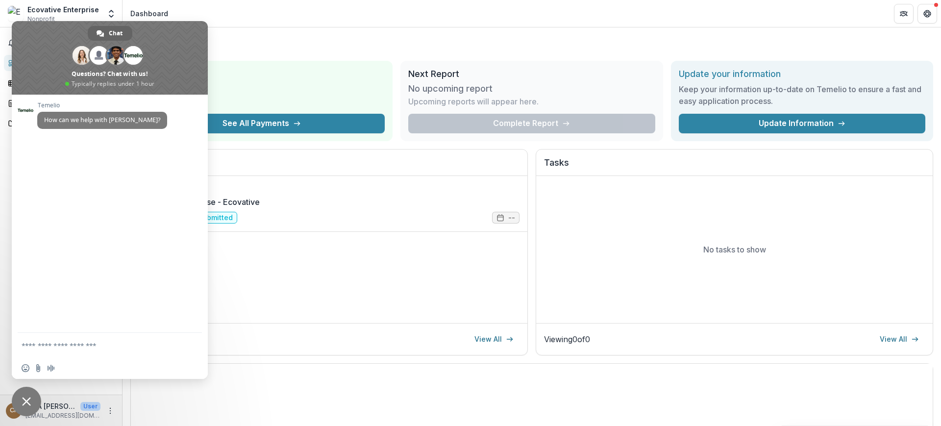
click at [397, 67] on div "Total Awarded $0 See All Payments Next Report No upcoming report Upcoming repor…" at bounding box center [531, 101] width 803 height 80
click at [322, 37] on h1 "Dashboard" at bounding box center [531, 44] width 803 height 18
click at [30, 395] on span "Close chat" at bounding box center [26, 401] width 29 height 29
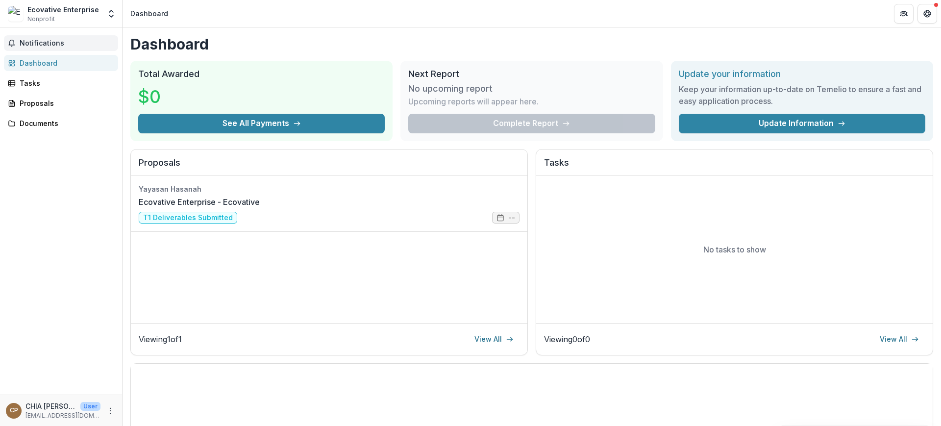
click at [53, 44] on span "Notifications" at bounding box center [67, 43] width 95 height 8
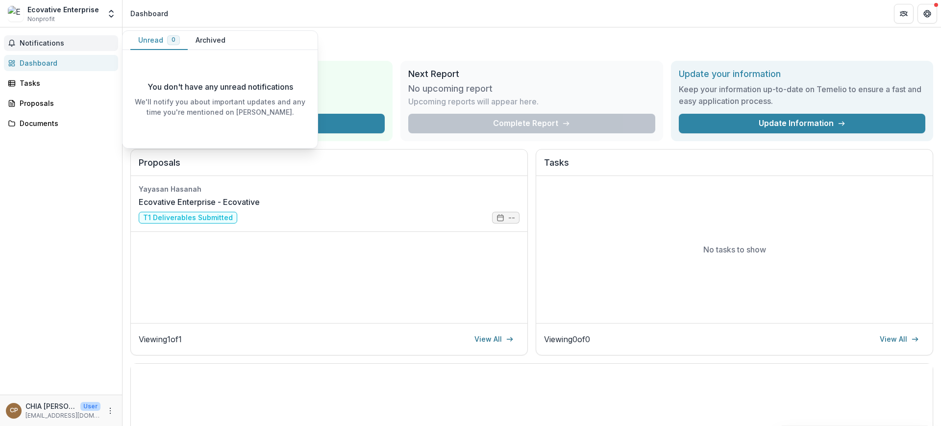
click at [58, 40] on span "Notifications" at bounding box center [67, 43] width 95 height 8
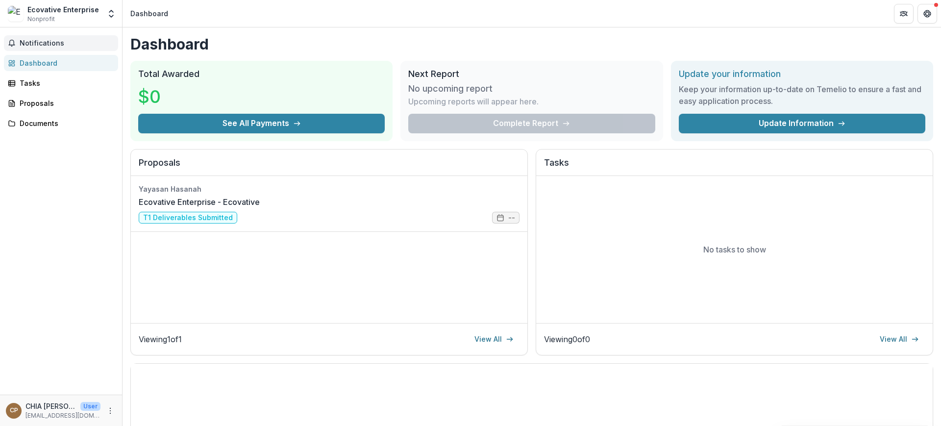
click at [68, 40] on span "Notifications" at bounding box center [67, 43] width 95 height 8
